Goal: Task Accomplishment & Management: Use online tool/utility

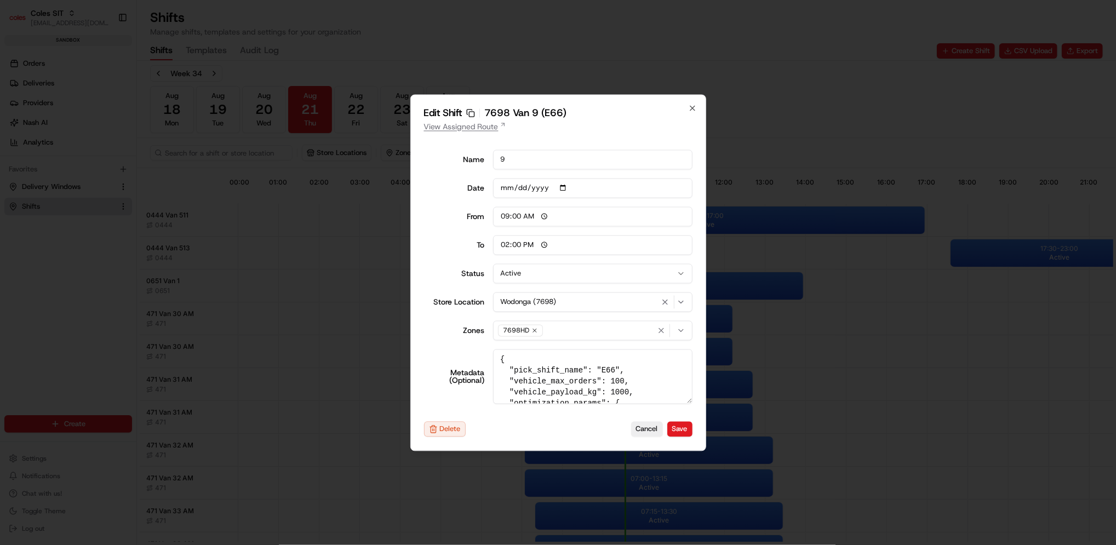
click at [468, 123] on link "View Assigned Route" at bounding box center [558, 126] width 268 height 11
click at [490, 126] on link "View Assigned Route" at bounding box center [558, 126] width 268 height 11
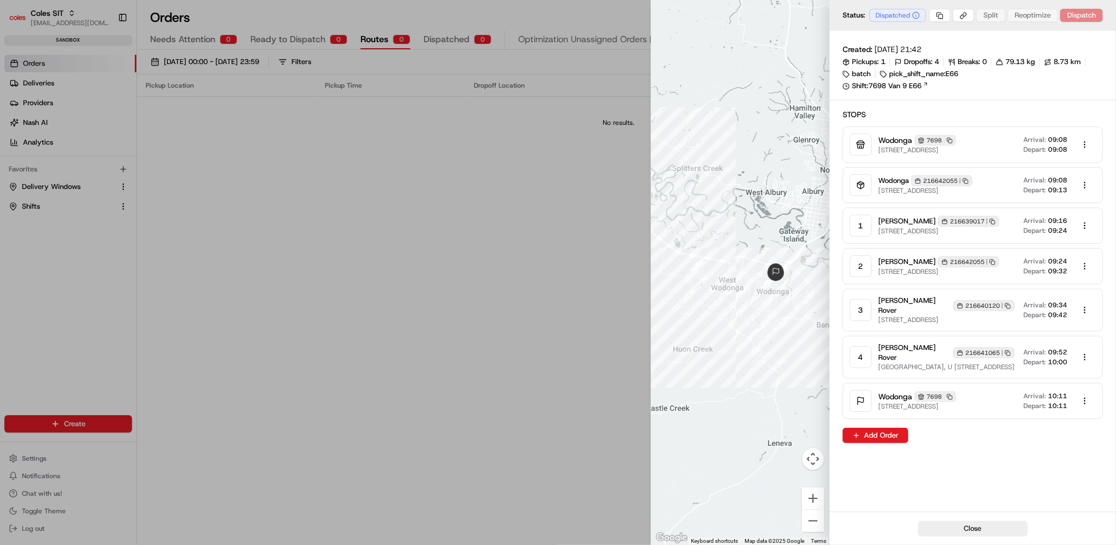
drag, startPoint x: 905, startPoint y: 36, endPoint x: 963, endPoint y: 37, distance: 57.5
click at [963, 37] on div "Created: 20/08/2025 21:42 Pickups: 1 Dropoffs: 4 Breaks: 0 79.13 kg 8.73 km bat…" at bounding box center [973, 271] width 287 height 481
click at [992, 224] on rect "button" at bounding box center [993, 221] width 3 height 3
click at [940, 12] on body "Coles SIT prateekmohan.lal@coles.com.au Toggle Sidebar sandbox Orders Deliverie…" at bounding box center [558, 272] width 1116 height 545
click at [941, 36] on div "Copy Route ID" at bounding box center [940, 35] width 68 height 16
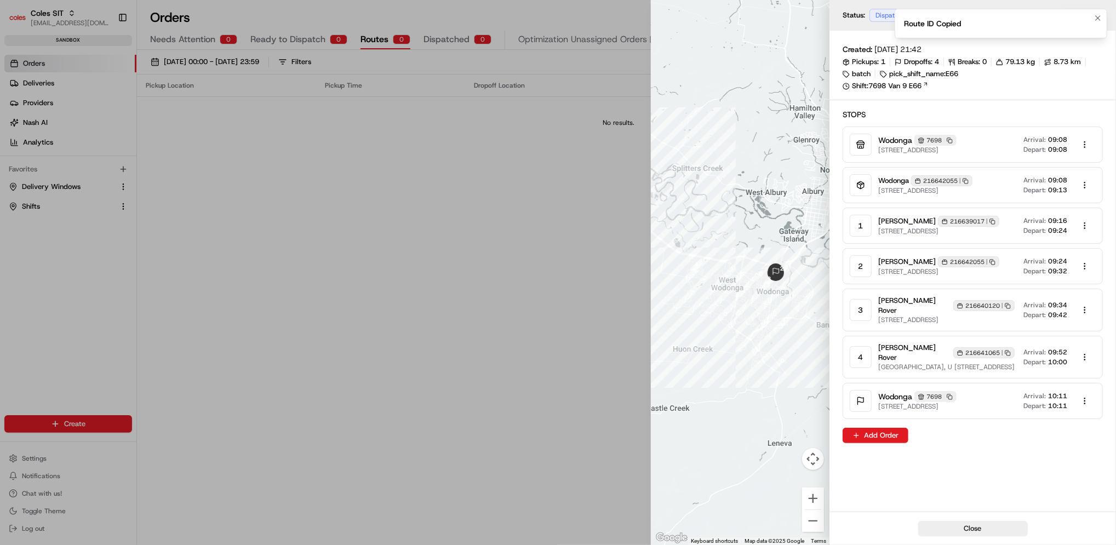
drag, startPoint x: 1098, startPoint y: 19, endPoint x: 1077, endPoint y: 20, distance: 21.4
click at [1098, 19] on icon "Notifications (F8)" at bounding box center [1098, 18] width 9 height 9
click at [947, 16] on body "Coles SIT prateekmohan.lal@coles.com.au Toggle Sidebar sandbox Orders Deliverie…" at bounding box center [558, 272] width 1116 height 545
click at [968, 16] on div at bounding box center [558, 272] width 1116 height 545
click at [961, 17] on body "Coles SIT prateekmohan.lal@coles.com.au Toggle Sidebar sandbox Orders Deliverie…" at bounding box center [558, 272] width 1116 height 545
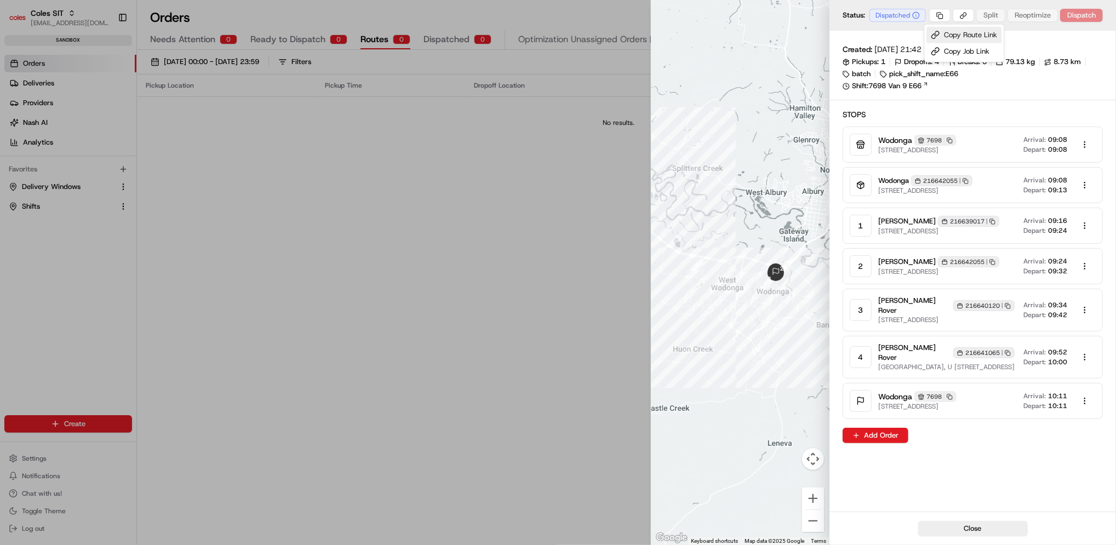
click at [975, 36] on div "Copy Route Link" at bounding box center [964, 35] width 75 height 16
drag, startPoint x: 439, startPoint y: 155, endPoint x: 422, endPoint y: 148, distance: 18.2
click at [439, 155] on div at bounding box center [558, 272] width 1116 height 545
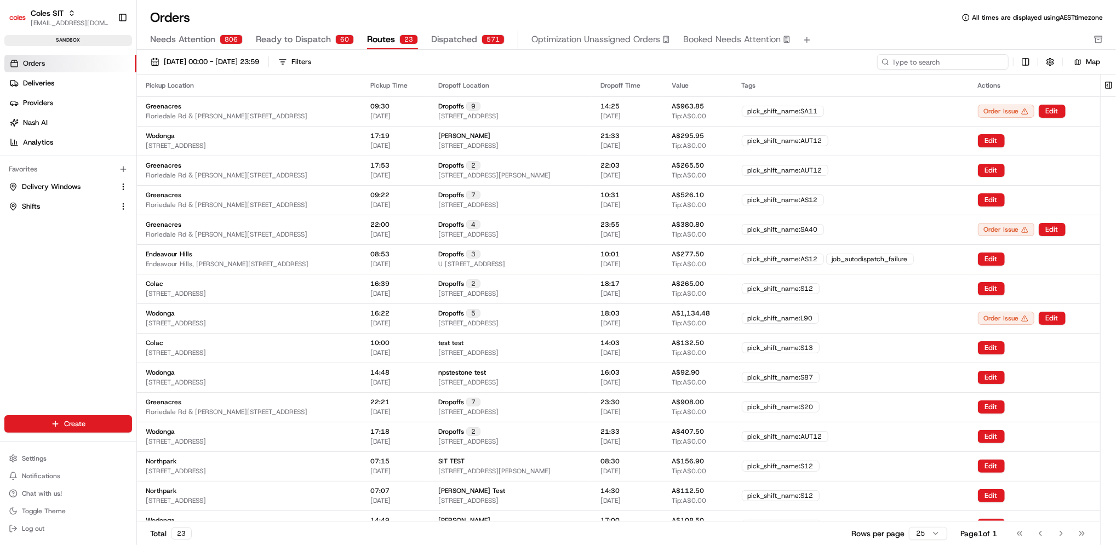
click at [961, 59] on input at bounding box center [943, 61] width 132 height 15
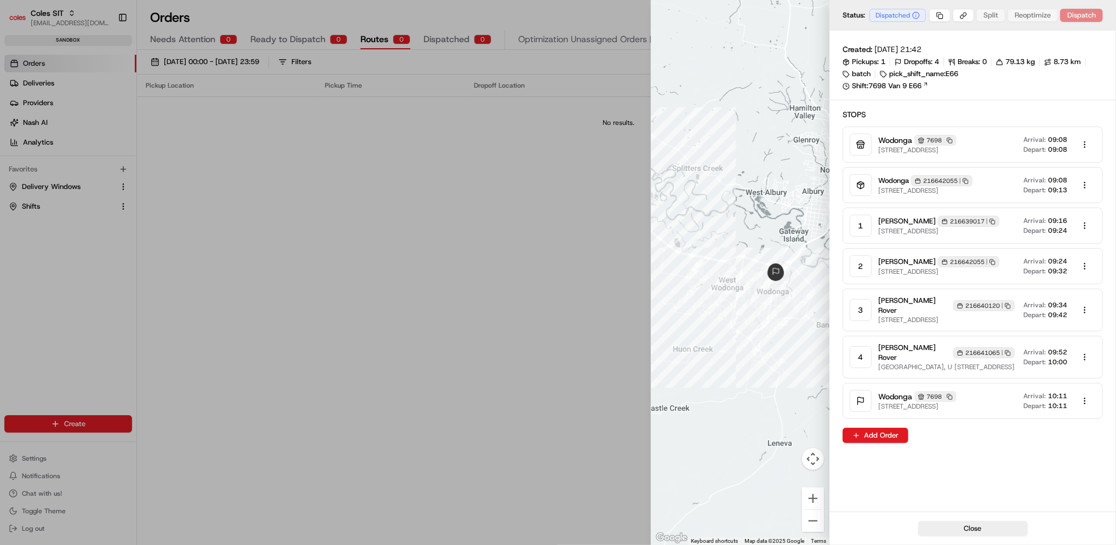
click at [992, 224] on rect "button" at bounding box center [993, 221] width 3 height 3
click at [990, 225] on icon "button" at bounding box center [993, 222] width 6 height 6
